Goal: Information Seeking & Learning: Find specific page/section

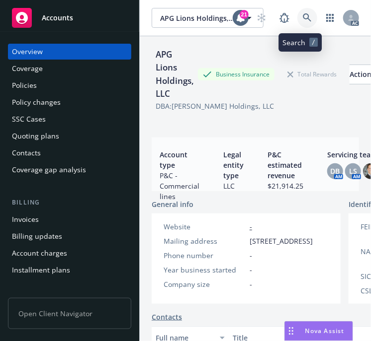
click at [303, 18] on icon at bounding box center [307, 17] width 9 height 9
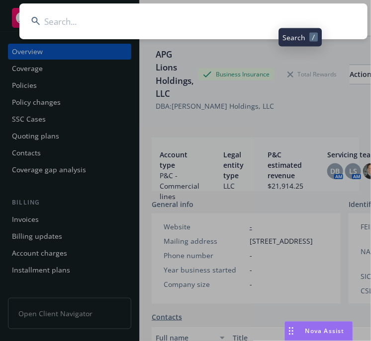
type input "Ok Jo Shin DBA Yorktowne Mall"
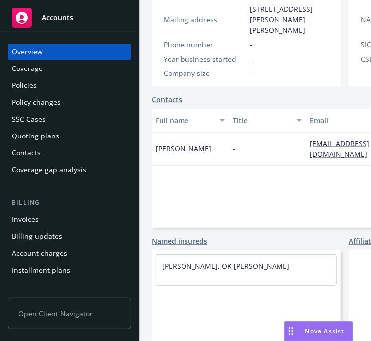
scroll to position [281, 0]
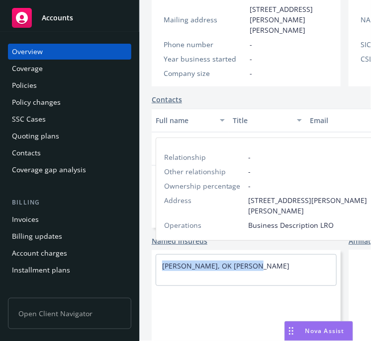
drag, startPoint x: 273, startPoint y: 257, endPoint x: 146, endPoint y: 262, distance: 126.8
click at [157, 260] on div "DONG SOO SHIN, OK JO SHIN" at bounding box center [246, 266] width 180 height 22
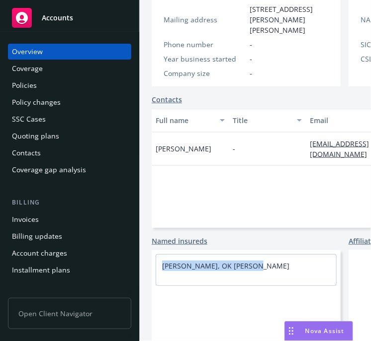
copy link "DONG SOO SHIN, OK JO SHIN"
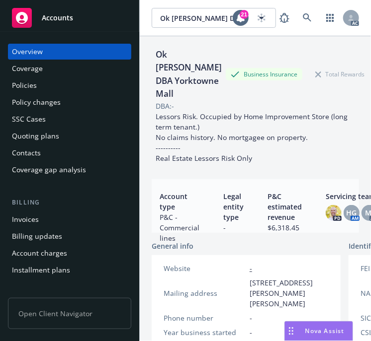
scroll to position [281, 0]
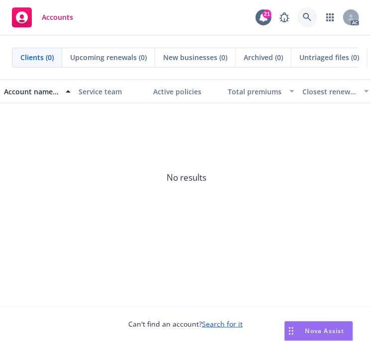
click at [308, 14] on icon at bounding box center [307, 17] width 9 height 9
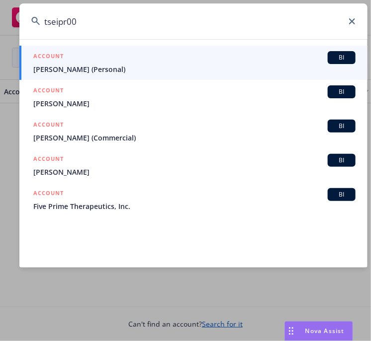
type input "tseipr000"
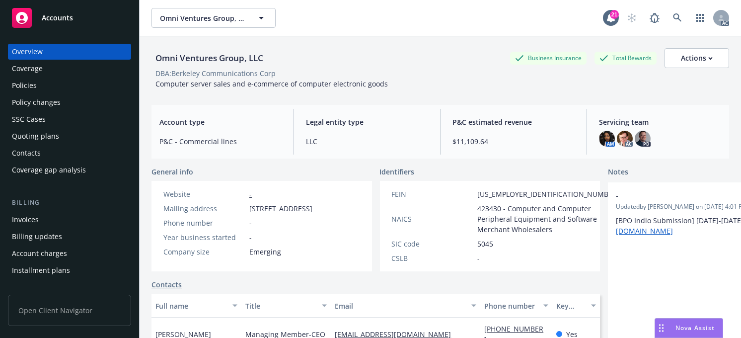
click at [21, 86] on div "Policies" at bounding box center [24, 86] width 25 height 16
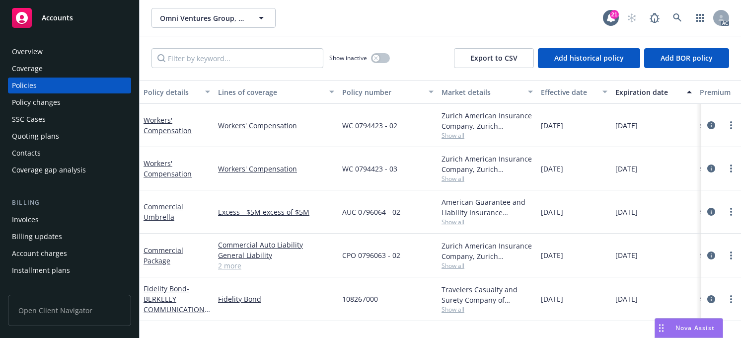
click at [302, 19] on div "Omni Ventures Group, LLC Omni Ventures Group, LLC" at bounding box center [378, 18] width 452 height 20
click at [34, 51] on div "Overview" at bounding box center [27, 52] width 31 height 16
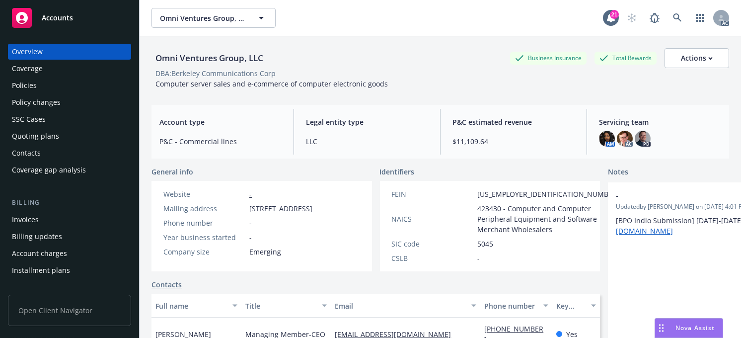
drag, startPoint x: 28, startPoint y: 85, endPoint x: 33, endPoint y: 88, distance: 6.1
click at [29, 86] on div "Policies" at bounding box center [24, 86] width 25 height 16
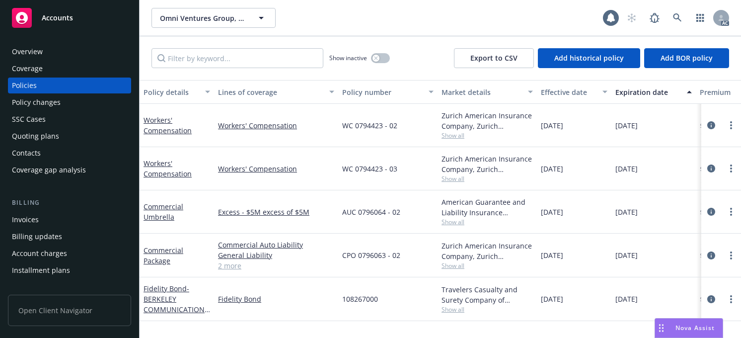
click at [359, 91] on div "Policy number" at bounding box center [382, 92] width 80 height 10
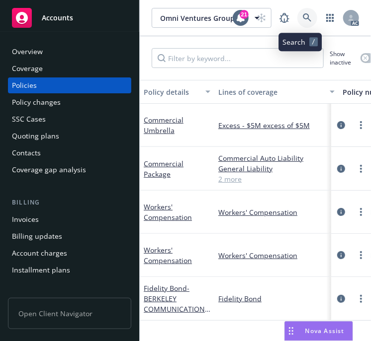
click at [303, 17] on icon at bounding box center [307, 17] width 9 height 9
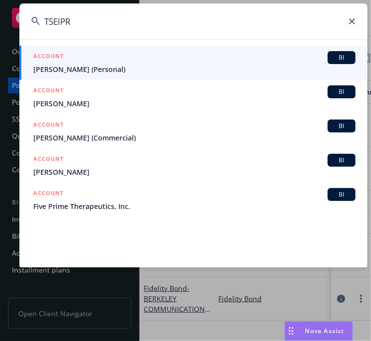
drag, startPoint x: 80, startPoint y: 27, endPoint x: 17, endPoint y: 24, distance: 62.2
click at [22, 23] on input "TSEIPR" at bounding box center [193, 21] width 348 height 36
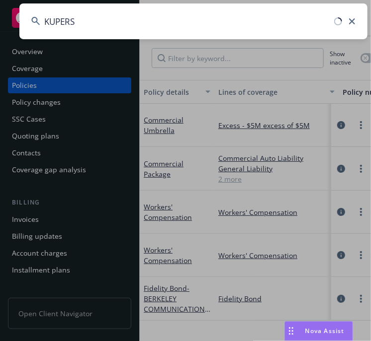
type input "KUPERST"
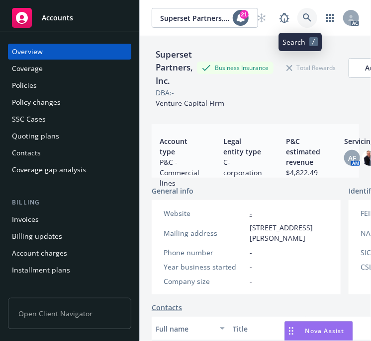
click at [303, 14] on icon at bounding box center [307, 17] width 9 height 9
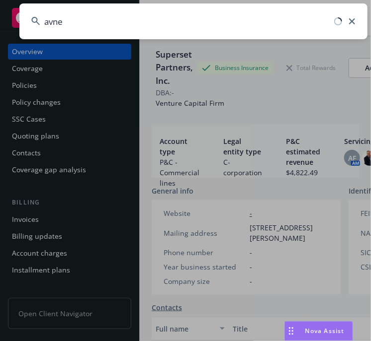
type input "avnet"
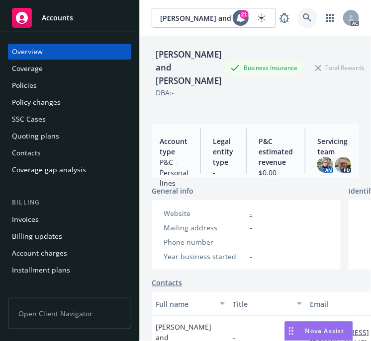
click at [303, 14] on icon at bounding box center [307, 17] width 8 height 8
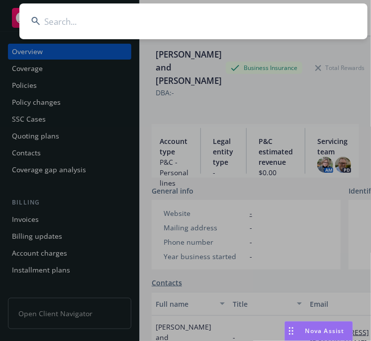
type input "avnet"
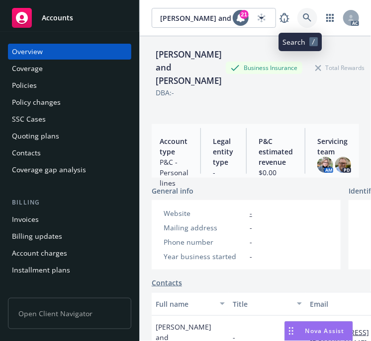
click at [297, 12] on link at bounding box center [307, 18] width 20 height 20
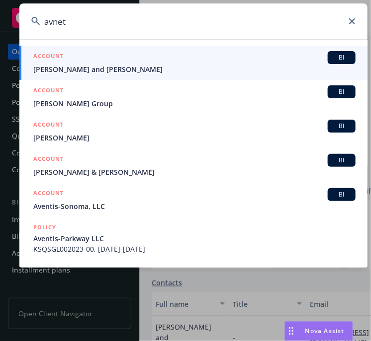
drag, startPoint x: 68, startPoint y: 20, endPoint x: 50, endPoint y: 19, distance: 18.4
click at [42, 18] on input "avnet" at bounding box center [193, 21] width 348 height 36
paste input "[GEOGRAPHIC_DATA] Apartments Insurance Recommended Result•Opportunity"
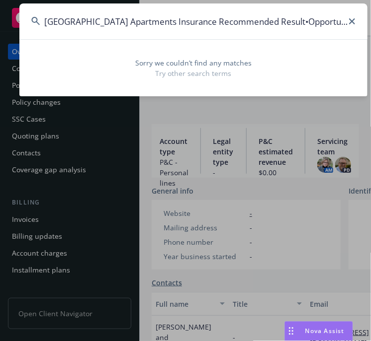
drag, startPoint x: 162, startPoint y: 24, endPoint x: 370, endPoint y: 28, distance: 207.2
click at [370, 28] on div "[GEOGRAPHIC_DATA] Apartments Insurance Recommended Result•Opportunity Sorry we …" at bounding box center [185, 170] width 371 height 341
type input "[GEOGRAPHIC_DATA] Apartments"
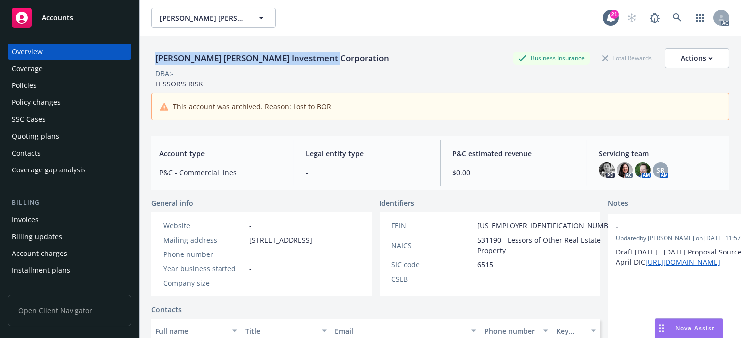
drag, startPoint x: 333, startPoint y: 60, endPoint x: 152, endPoint y: 60, distance: 180.9
click at [153, 61] on div "[PERSON_NAME] [PERSON_NAME] Investment Corporation Business Insurance Total Rew…" at bounding box center [441, 58] width 578 height 20
copy div "[PERSON_NAME] [PERSON_NAME] Investment Corporation"
click at [14, 89] on div "Policies" at bounding box center [24, 86] width 25 height 16
